Goal: Check status: Check status

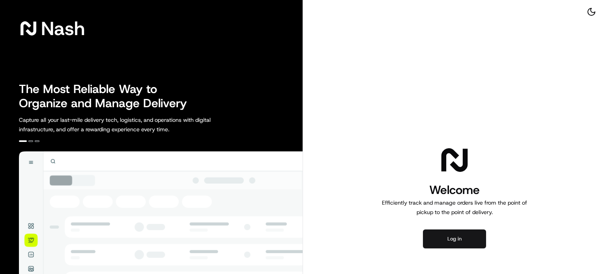
click at [458, 241] on button "Log in" at bounding box center [454, 239] width 63 height 19
